Goal: Transaction & Acquisition: Purchase product/service

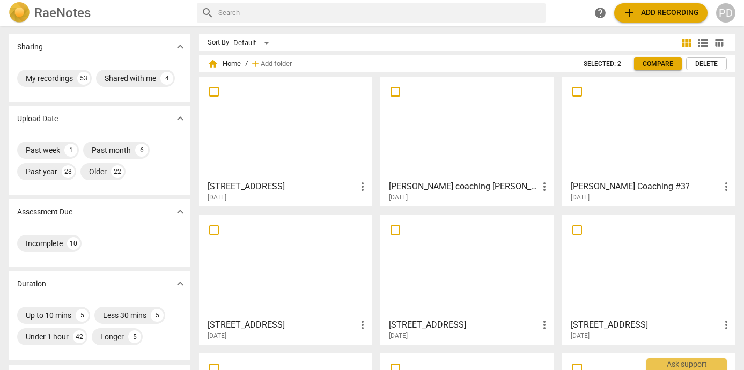
click at [651, 13] on span "add Add recording" at bounding box center [661, 12] width 76 height 13
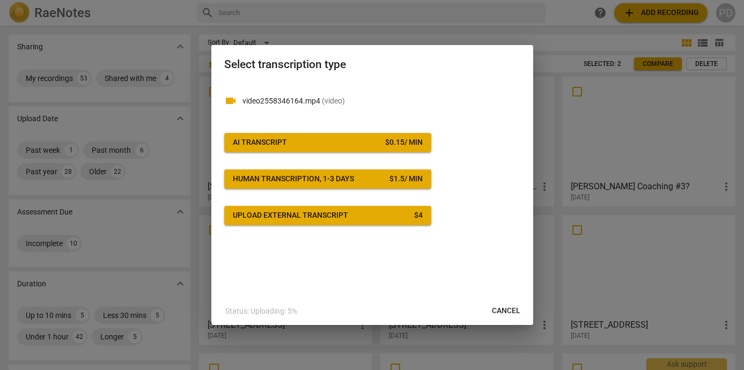
click at [277, 144] on div "AI Transcript" at bounding box center [260, 142] width 54 height 11
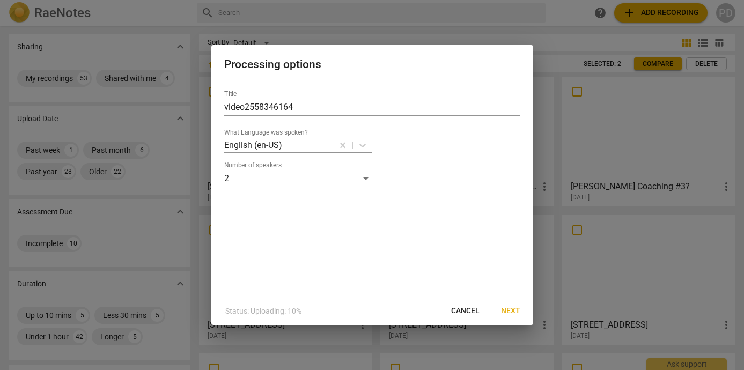
click at [507, 313] on span "Next" at bounding box center [510, 311] width 19 height 11
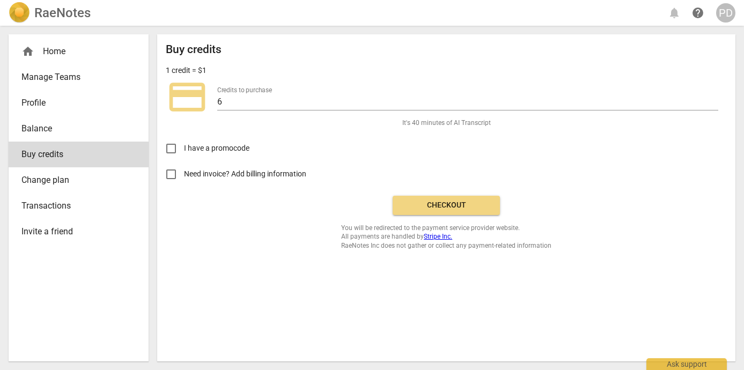
click at [423, 202] on span "Checkout" at bounding box center [446, 205] width 90 height 11
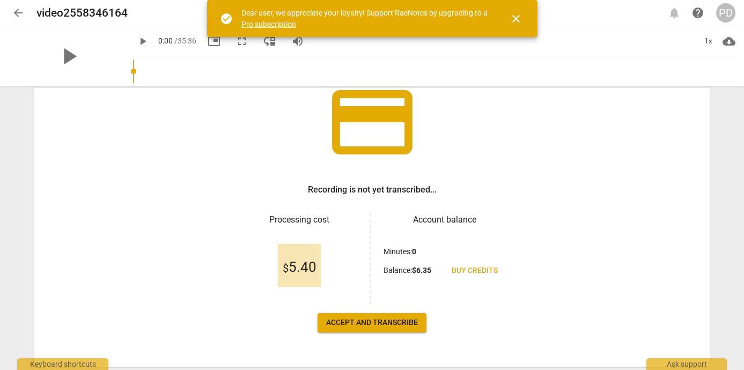
scroll to position [114, 0]
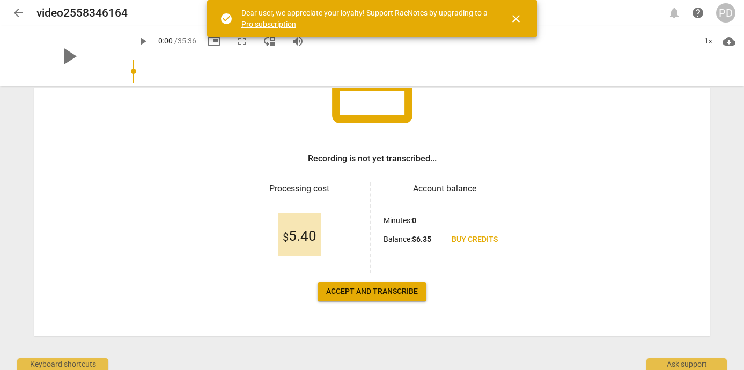
click at [367, 294] on span "Accept and transcribe" at bounding box center [372, 292] width 92 height 11
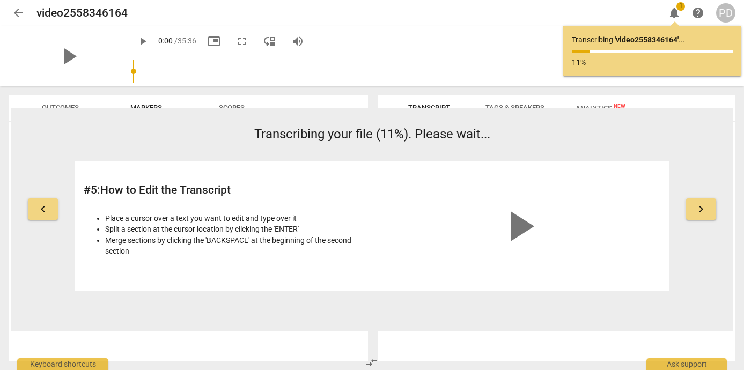
click at [388, 221] on div "play_arrow" at bounding box center [519, 226] width 283 height 113
